Goal: Task Accomplishment & Management: Manage account settings

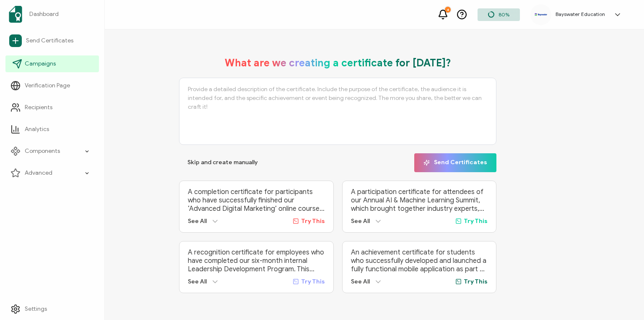
click at [34, 62] on span "Campaigns" at bounding box center [40, 64] width 31 height 8
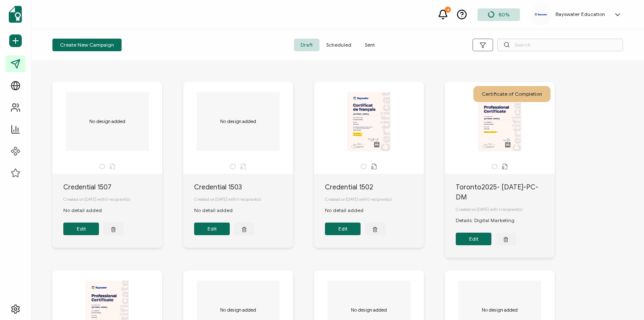
click at [335, 46] on span "Scheduled" at bounding box center [339, 45] width 39 height 13
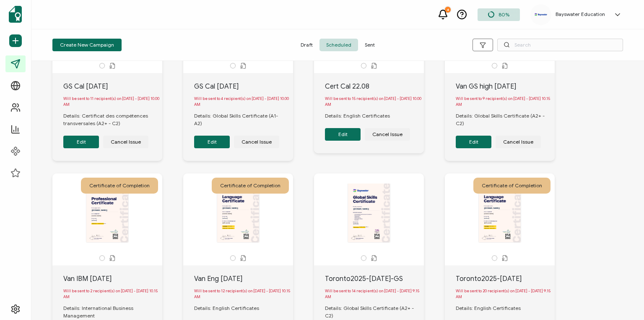
scroll to position [168, 0]
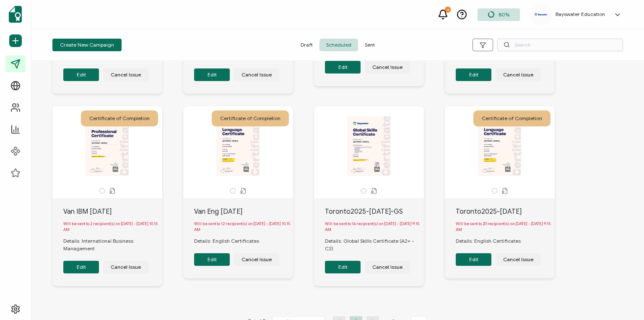
click at [213, 263] on button "Edit" at bounding box center [212, 259] width 36 height 13
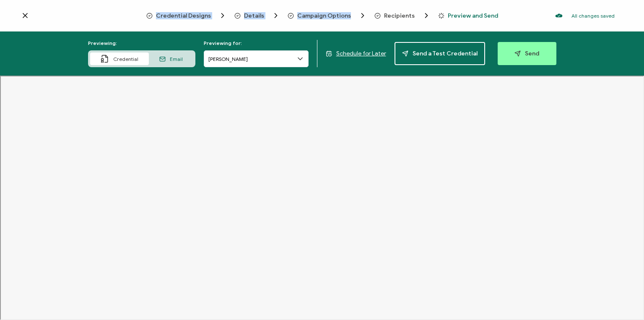
drag, startPoint x: 363, startPoint y: 9, endPoint x: 390, endPoint y: 10, distance: 27.3
click at [390, 9] on div "Credential Designs Details Campaign Options Recipients Preview and Send All cha…" at bounding box center [322, 160] width 644 height 320
click at [397, 15] on span "Recipients" at bounding box center [399, 16] width 31 height 6
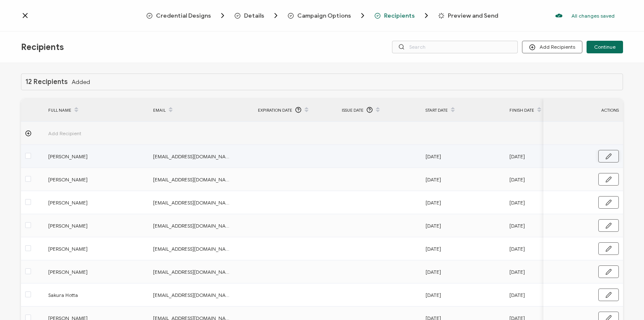
click at [606, 155] on icon "button" at bounding box center [609, 156] width 6 height 6
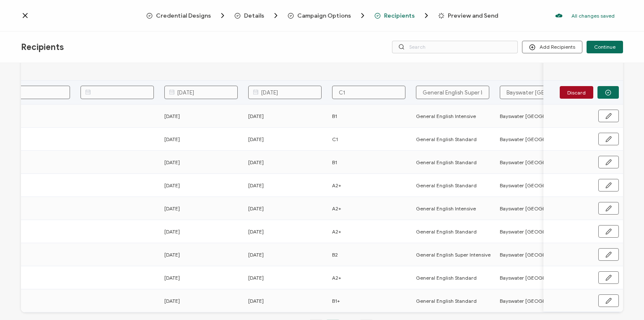
drag, startPoint x: 347, startPoint y: 93, endPoint x: 320, endPoint y: 100, distance: 27.4
click at [320, 100] on tr "Martin Lopez Chica martinlopezchica@gmail.com 05/05/2025 22/08/2025 C1 General …" at bounding box center [503, 93] width 1487 height 24
type input "B"
type input "B2"
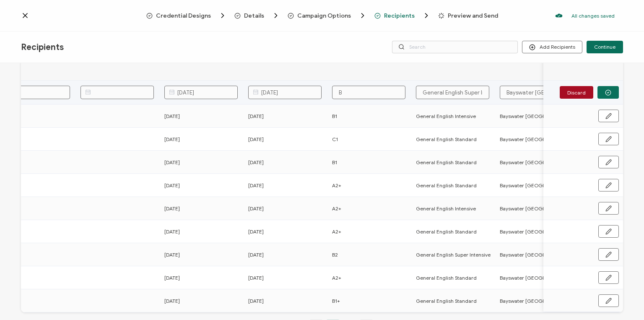
type input "B2"
type input "B2+"
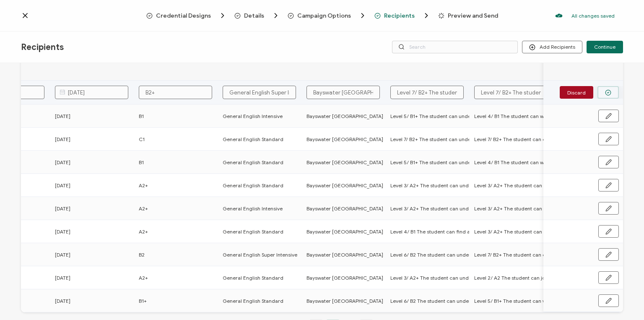
type input "B2+"
click at [609, 92] on button "button" at bounding box center [608, 92] width 21 height 13
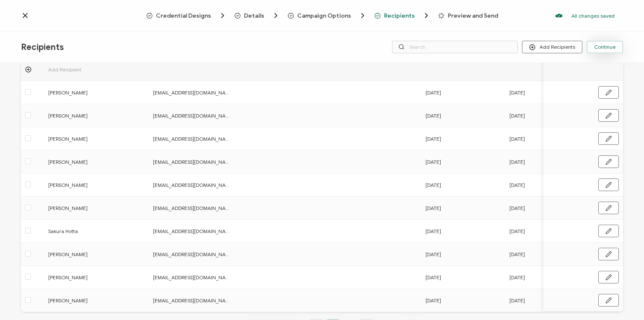
click at [609, 50] on button "Continue" at bounding box center [605, 47] width 36 height 13
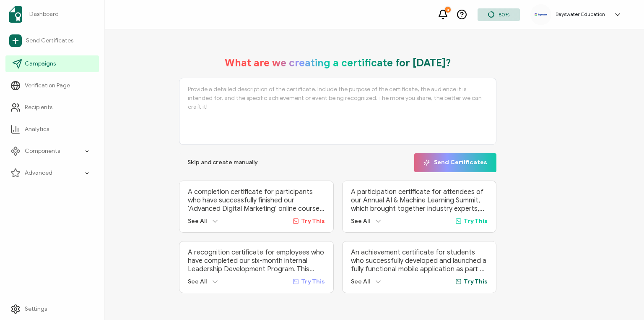
click at [40, 64] on span "Campaigns" at bounding box center [40, 64] width 31 height 8
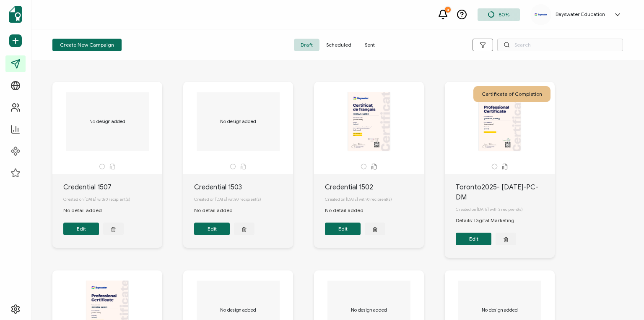
click at [344, 43] on span "Scheduled" at bounding box center [339, 45] width 39 height 13
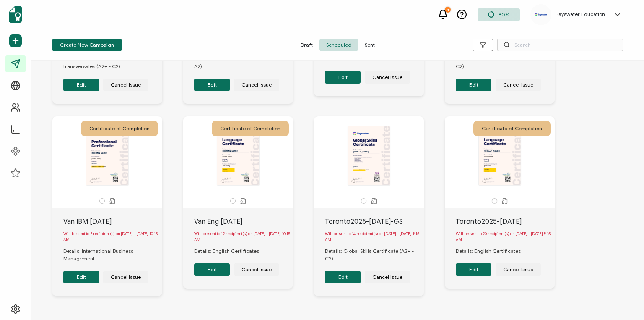
scroll to position [168, 0]
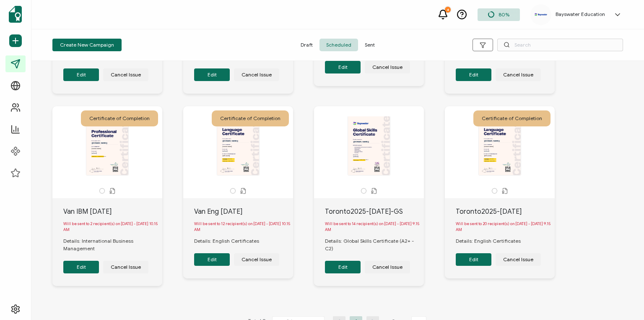
click at [211, 264] on button "Edit" at bounding box center [212, 259] width 36 height 13
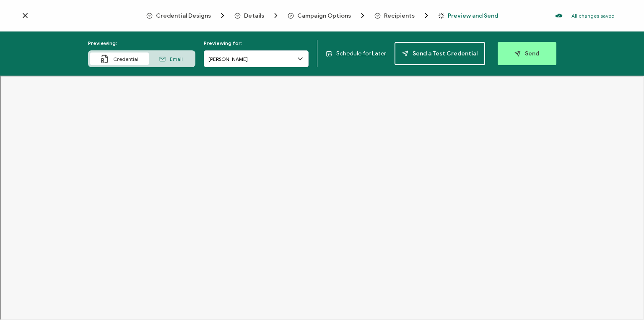
click at [302, 57] on icon at bounding box center [300, 59] width 8 height 8
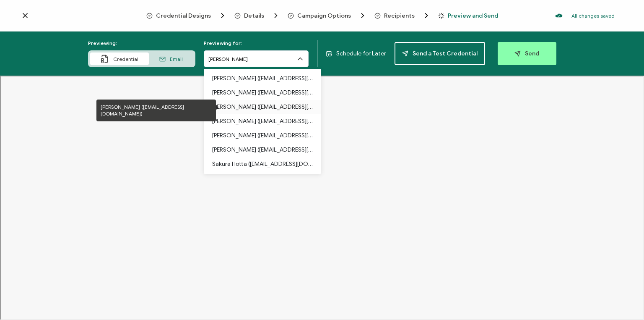
click at [264, 106] on p "[PERSON_NAME] ([EMAIL_ADDRESS][DOMAIN_NAME])" at bounding box center [262, 107] width 101 height 14
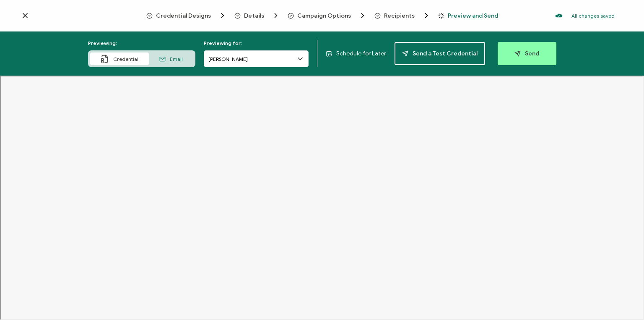
click at [393, 16] on span "Recipients" at bounding box center [399, 16] width 31 height 6
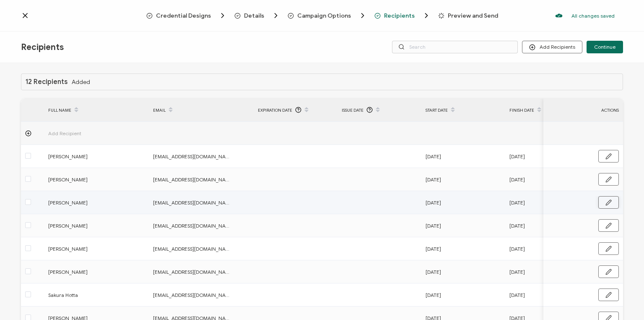
click at [606, 201] on icon "button" at bounding box center [609, 202] width 6 height 6
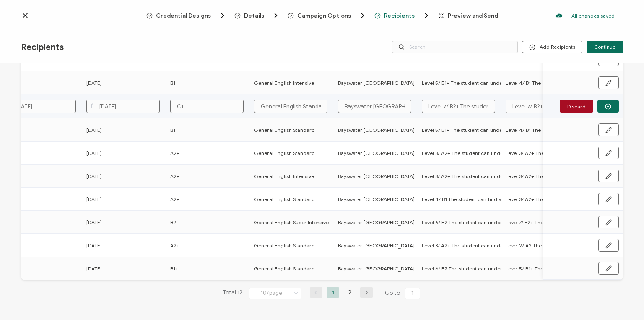
drag, startPoint x: 189, startPoint y: 104, endPoint x: 169, endPoint y: 104, distance: 19.7
click at [169, 104] on div "C1" at bounding box center [207, 105] width 83 height 13
type input "B"
type input "B2"
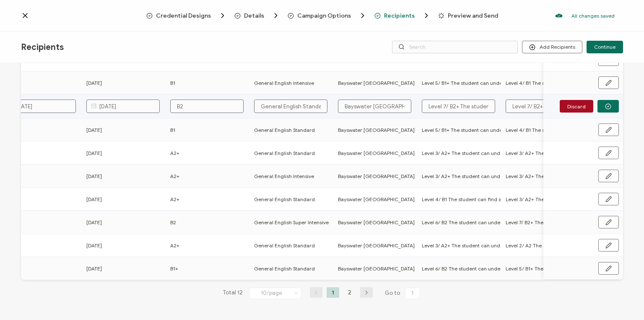
type input "B2"
type input "B2+"
click at [605, 107] on icon "button" at bounding box center [608, 106] width 6 height 6
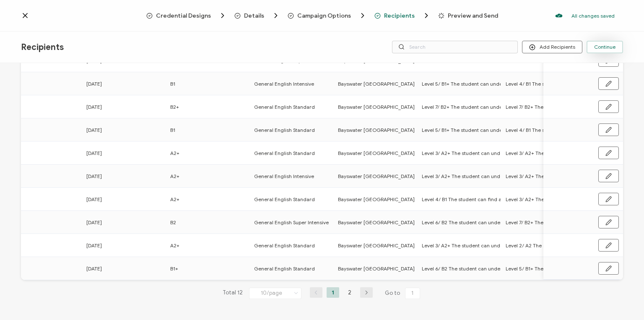
click at [605, 45] on span "Continue" at bounding box center [604, 46] width 21 height 5
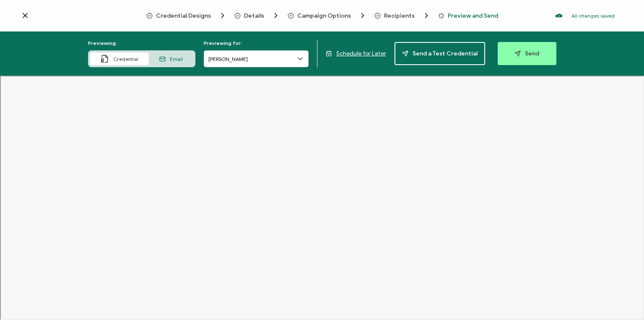
click at [301, 59] on icon at bounding box center [300, 59] width 8 height 8
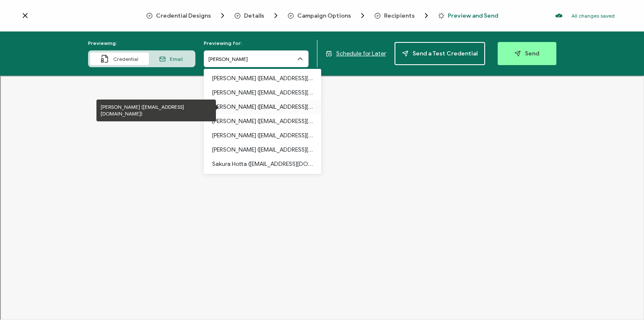
click at [255, 105] on p "[PERSON_NAME] ([EMAIL_ADDRESS][DOMAIN_NAME])" at bounding box center [262, 107] width 101 height 14
